Goal: Transaction & Acquisition: Book appointment/travel/reservation

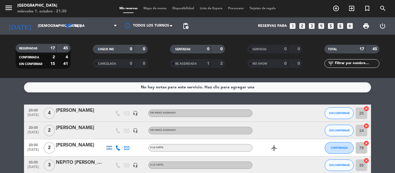
click at [302, 27] on icon "looks_two" at bounding box center [303, 26] width 8 height 8
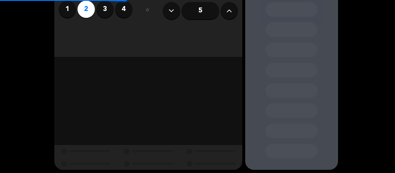
scroll to position [51, 0]
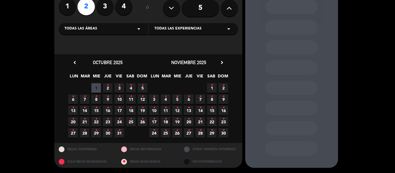
click at [132, 89] on icon "•" at bounding box center [131, 85] width 2 height 9
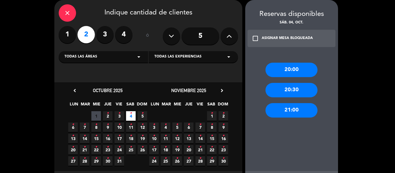
click at [301, 67] on div "20:00" at bounding box center [292, 70] width 52 height 14
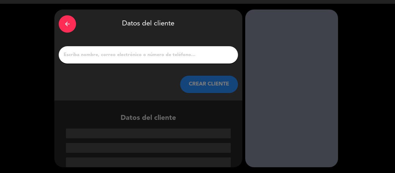
click at [106, 53] on input "1" at bounding box center [148, 55] width 171 height 8
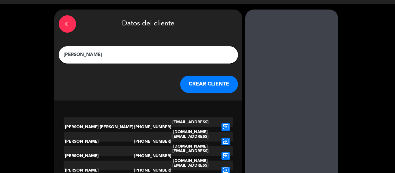
scroll to position [0, 0]
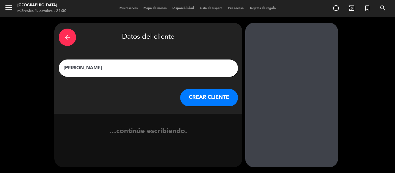
type input "[PERSON_NAME]"
click at [205, 93] on button "CREAR CLIENTE" at bounding box center [209, 97] width 58 height 17
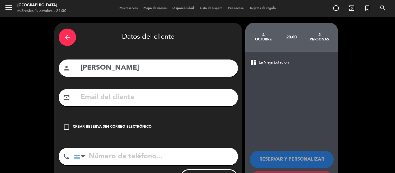
click at [120, 118] on div "arrow_back Datos del cliente person [PERSON_NAME] mail_outline check_box_outlin…" at bounding box center [148, 109] width 188 height 173
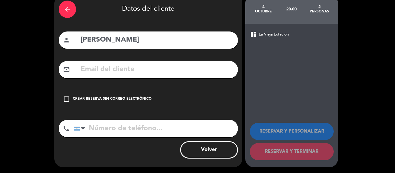
click at [100, 93] on div "check_box_outline_blank Crear reserva sin correo electrónico" at bounding box center [148, 99] width 179 height 17
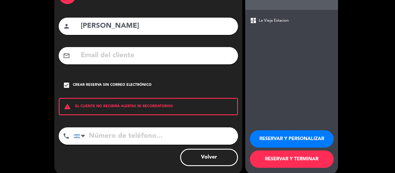
scroll to position [50, 0]
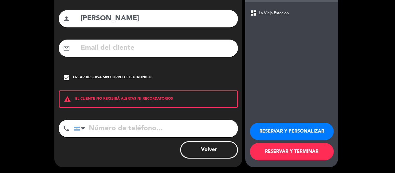
click at [319, 158] on button "RESERVAR Y TERMINAR" at bounding box center [292, 151] width 84 height 17
